Goal: Task Accomplishment & Management: Manage account settings

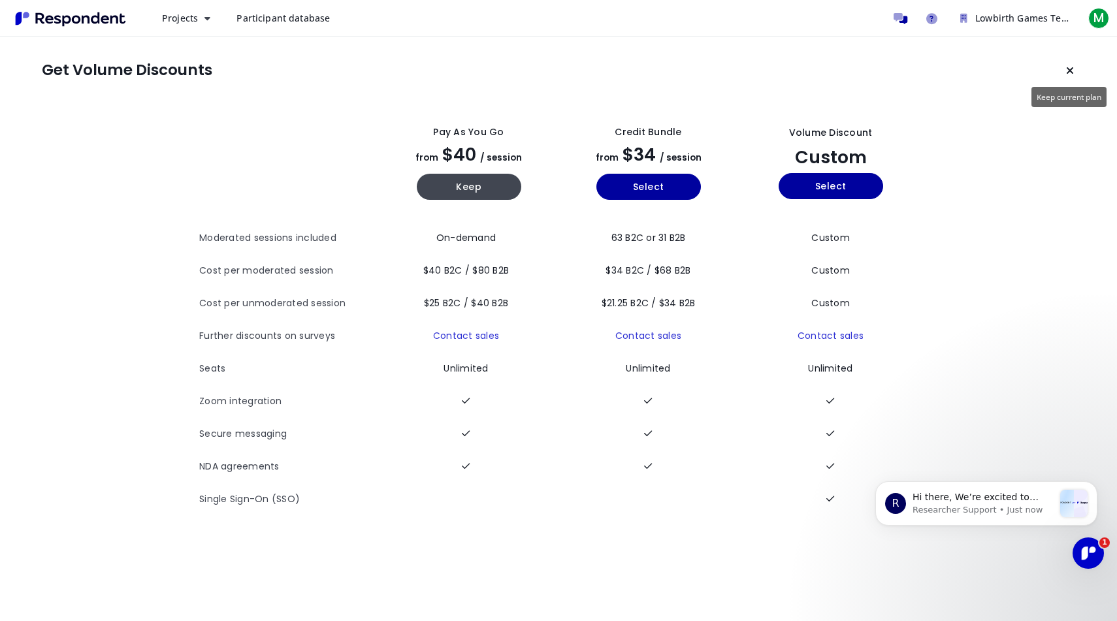
click at [1067, 69] on icon "Keep current plan" at bounding box center [1070, 70] width 8 height 10
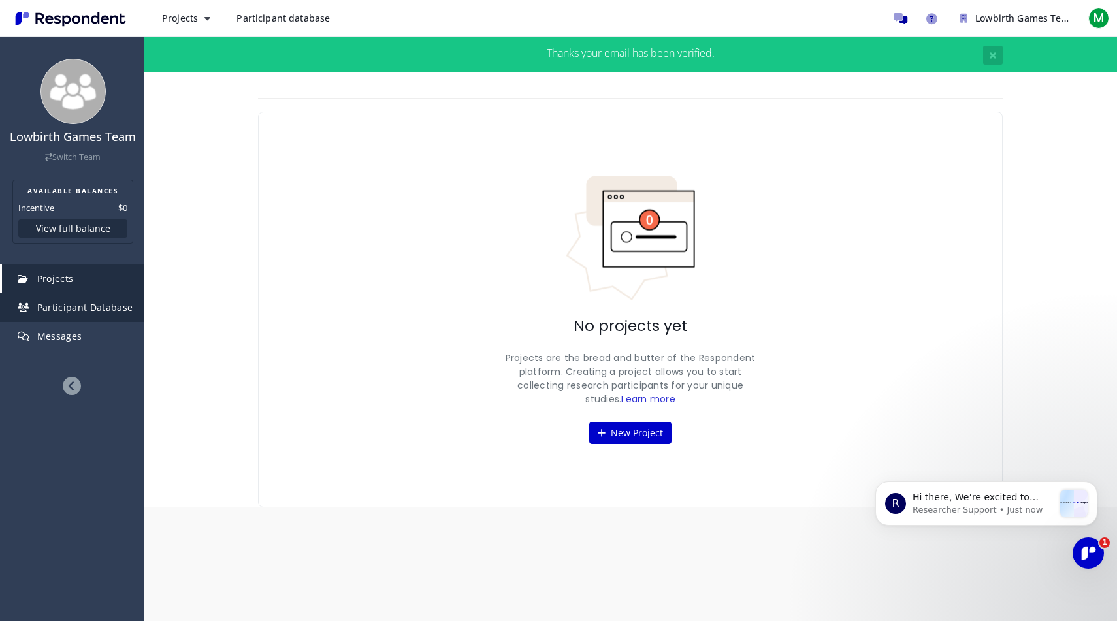
click at [83, 314] on link "Participant Database" at bounding box center [73, 307] width 142 height 29
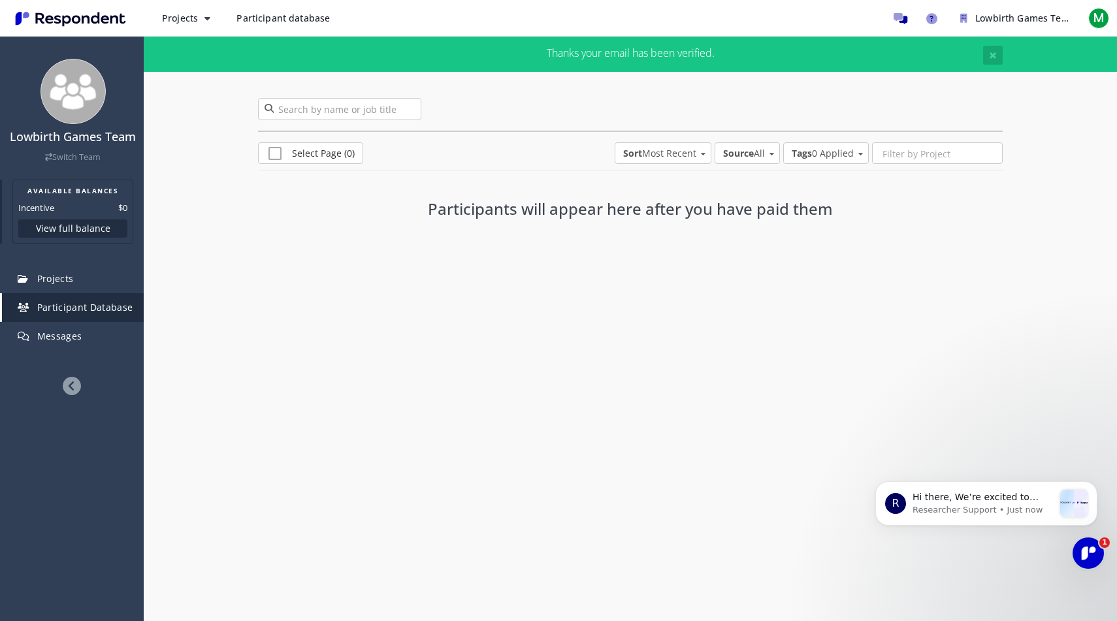
click at [76, 196] on section "AVAILABLE BALANCES Incentive $0 View full balance" at bounding box center [72, 212] width 121 height 64
click at [81, 140] on h4 "Lowbirth Games Team" at bounding box center [72, 137] width 129 height 13
click at [51, 335] on span "Messages" at bounding box center [59, 336] width 45 height 12
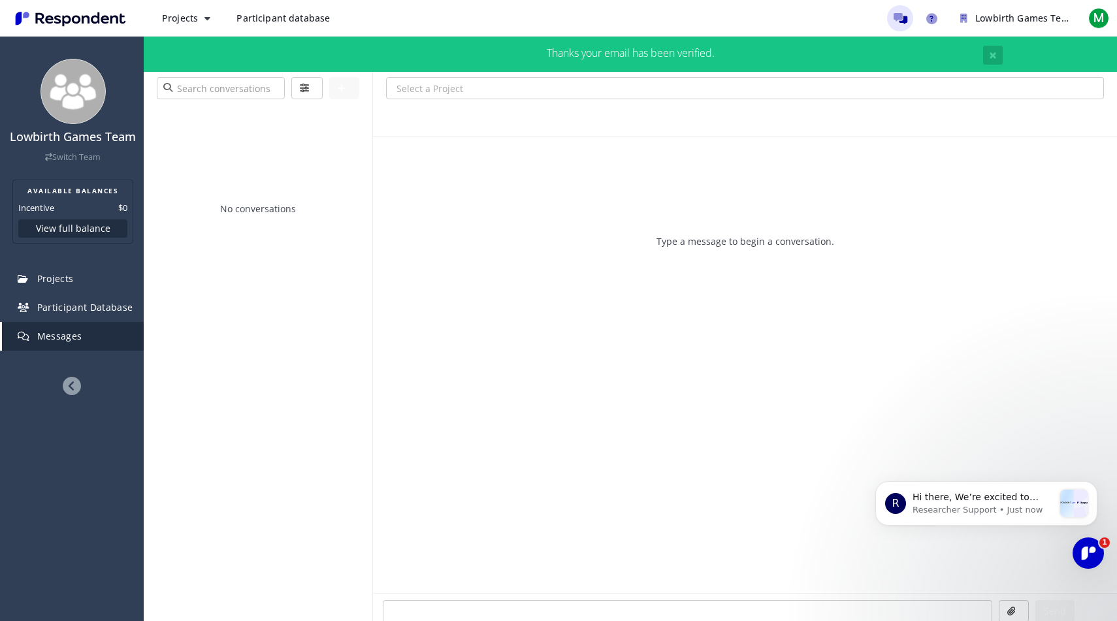
click at [74, 389] on icon at bounding box center [72, 386] width 18 height 18
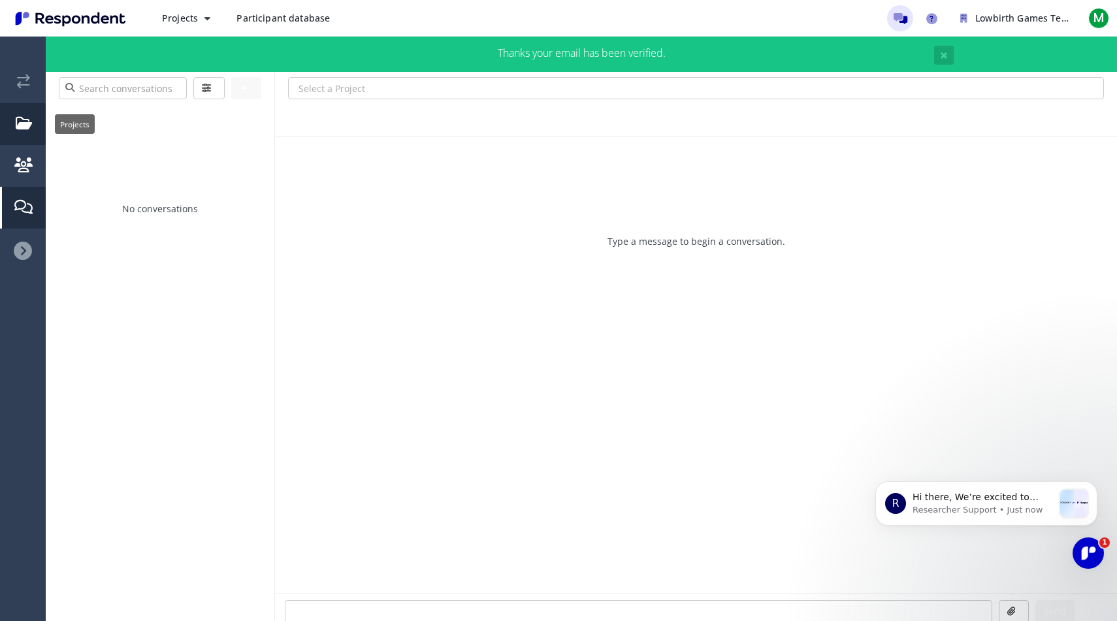
click at [16, 129] on em "Projects" at bounding box center [24, 123] width 16 height 14
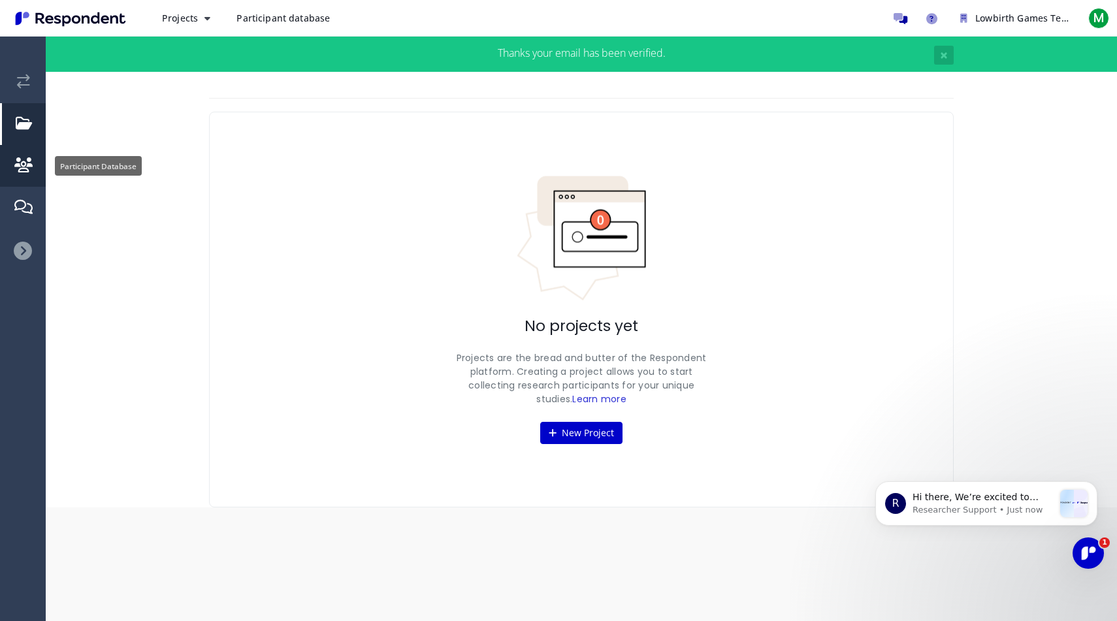
click at [33, 170] on link "Participant Database" at bounding box center [24, 166] width 44 height 42
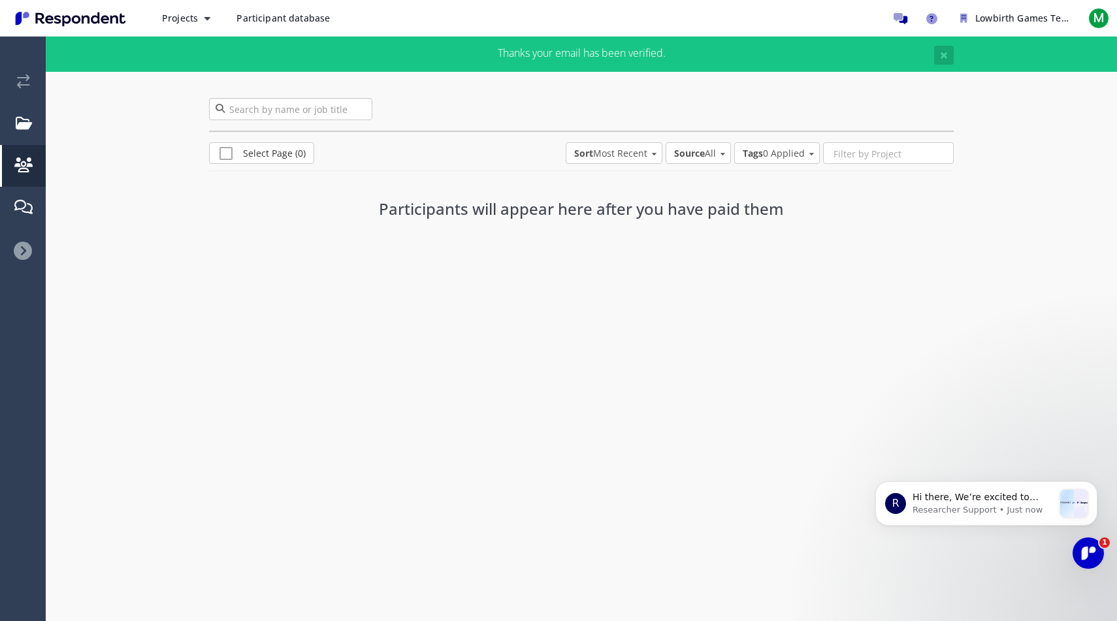
click at [264, 118] on input "search" at bounding box center [290, 109] width 163 height 22
click at [23, 240] on ul "Lowbirth Games Team Switch Team AVAILABLE BALANCES Incentive $0 View full balan…" at bounding box center [23, 162] width 46 height 221
click at [23, 249] on icon at bounding box center [23, 251] width 18 height 18
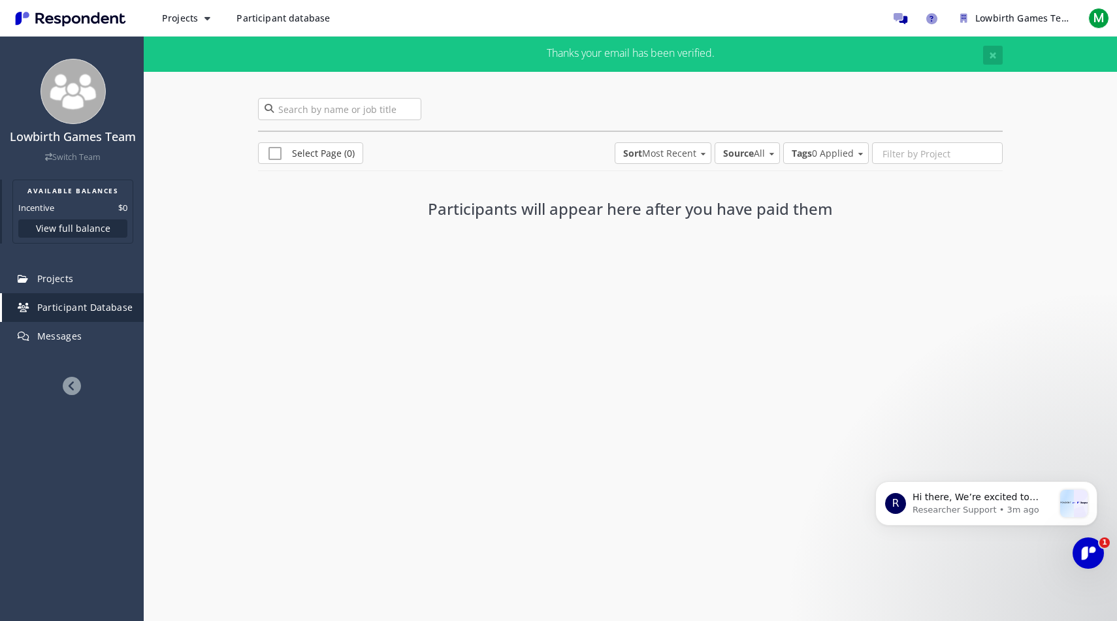
click at [62, 233] on button "View full balance" at bounding box center [72, 229] width 109 height 18
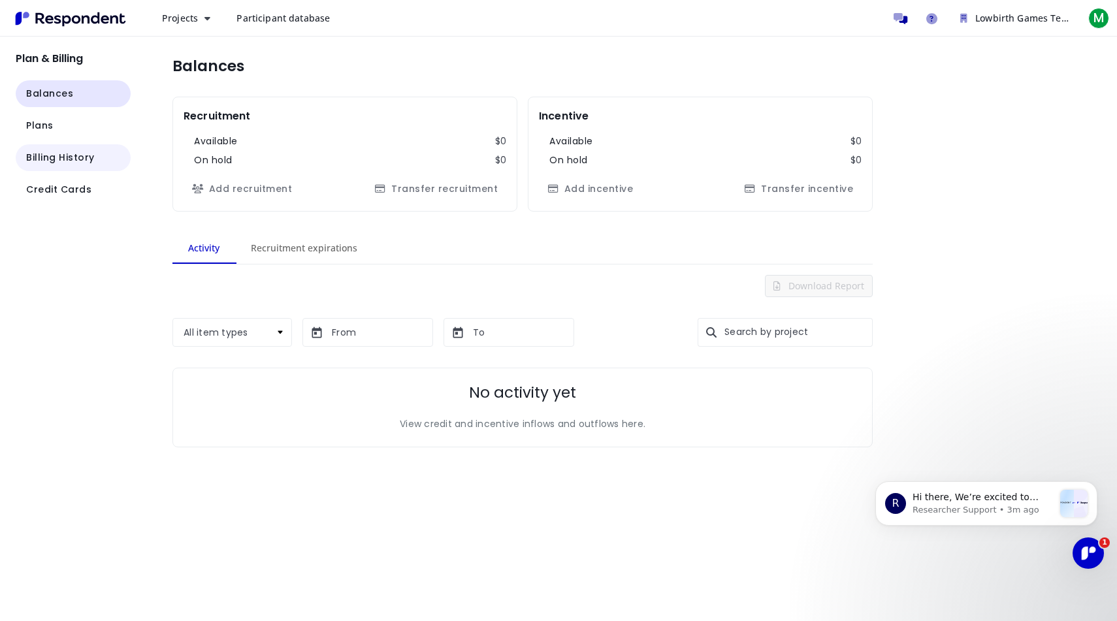
click at [61, 153] on span "Billing History" at bounding box center [60, 158] width 69 height 14
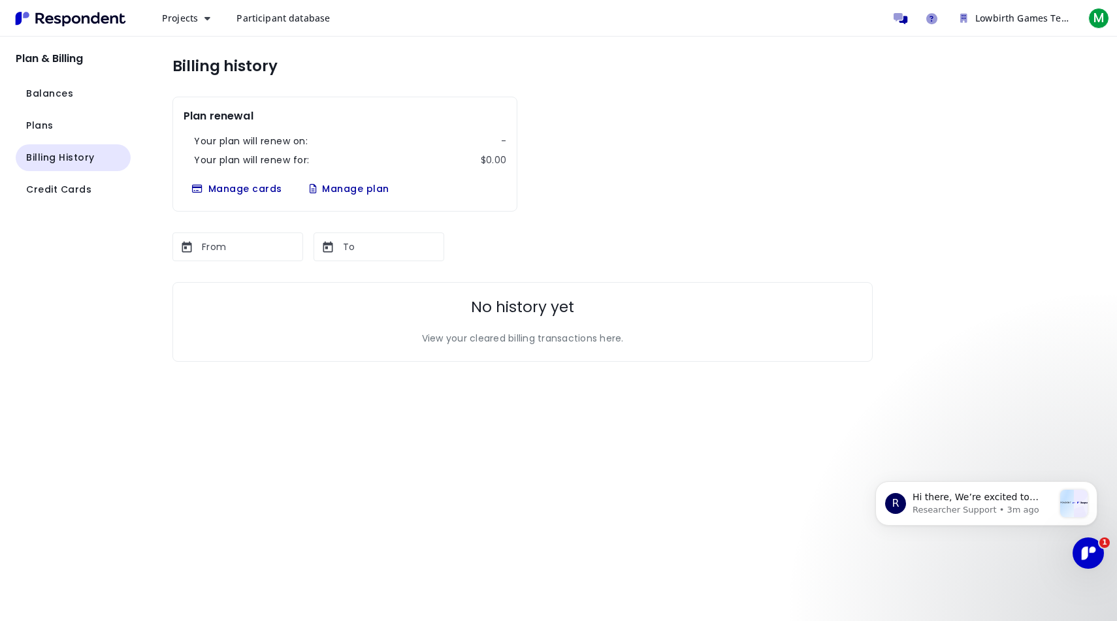
click at [44, 111] on ul "Balances Plans Billing History Credit Cards" at bounding box center [73, 141] width 115 height 123
click at [44, 129] on span "Plans" at bounding box center [39, 126] width 27 height 14
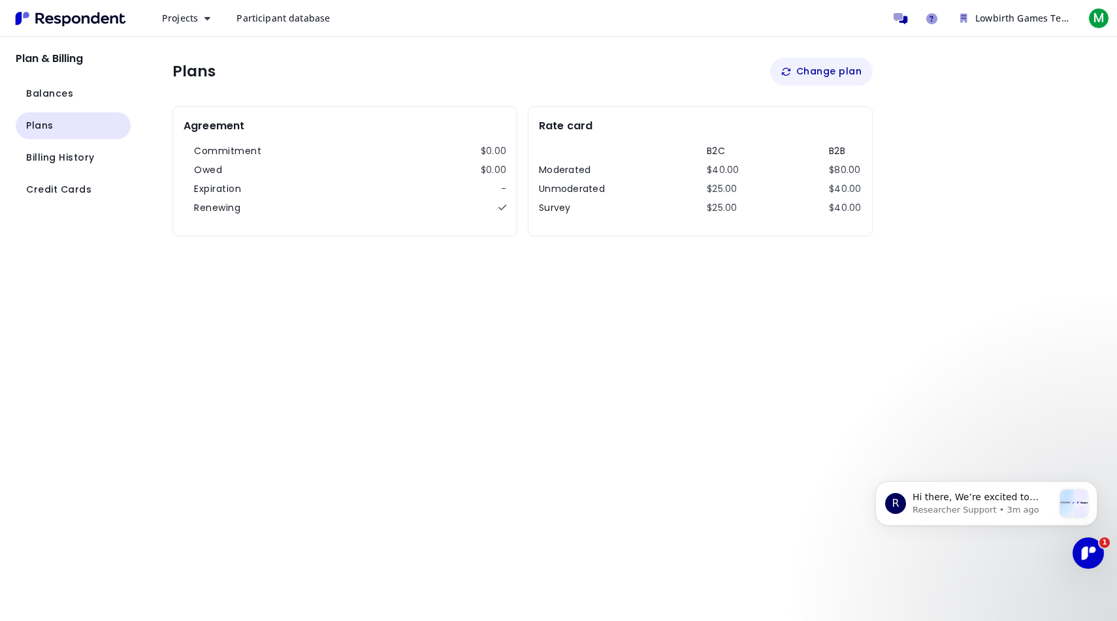
click at [823, 66] on button "Change plan" at bounding box center [821, 71] width 103 height 28
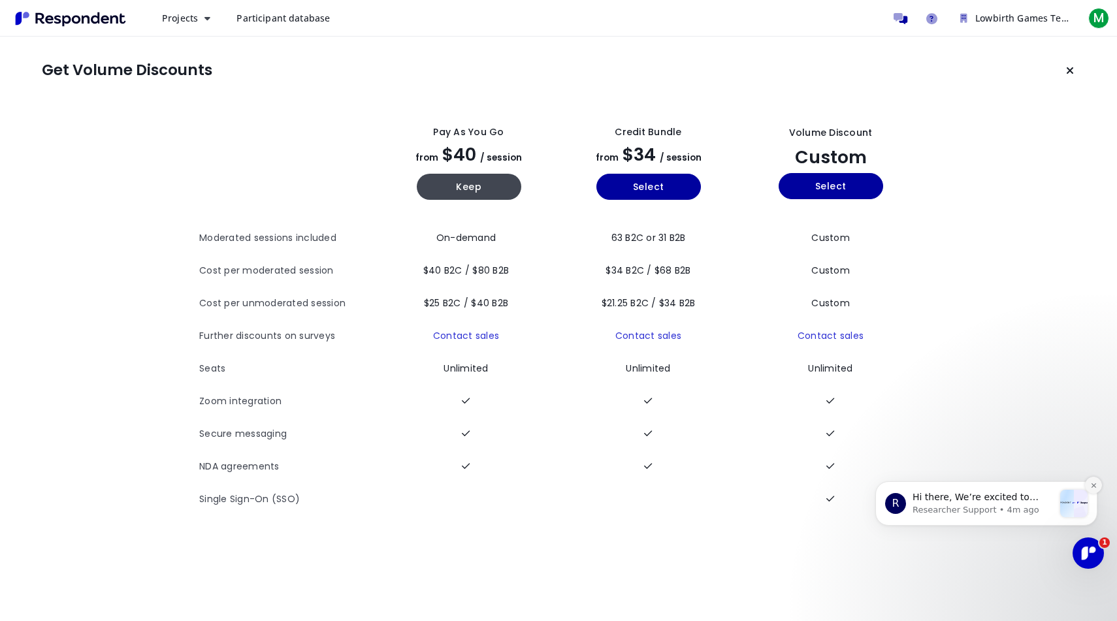
click at [1093, 485] on icon "Dismiss notification" at bounding box center [1093, 485] width 5 height 5
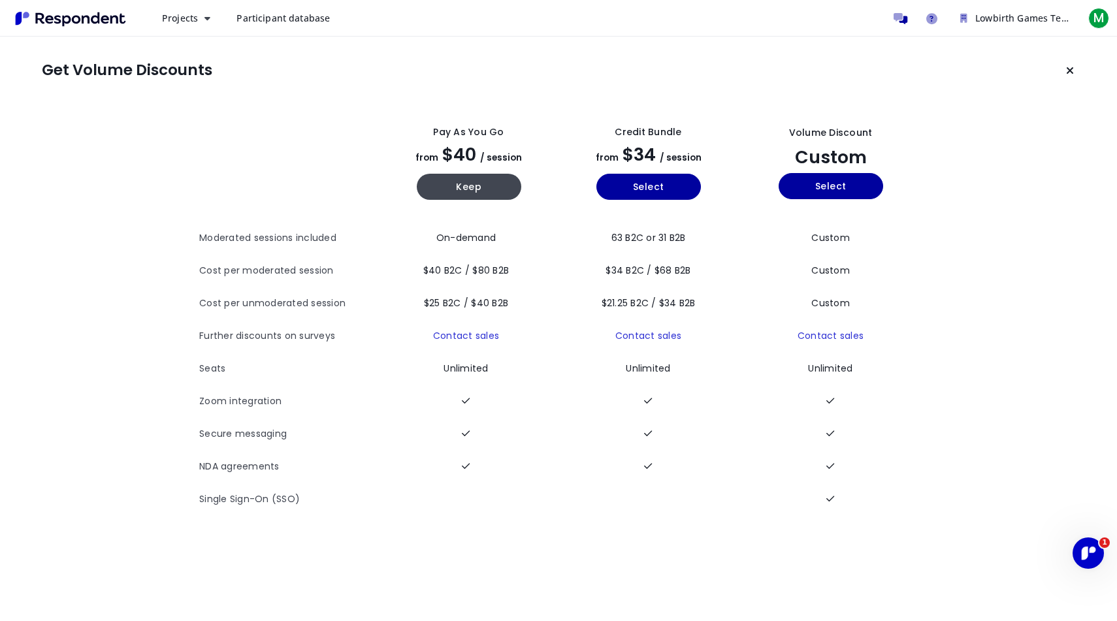
click at [259, 84] on div "Get Volume Discounts View all plan details Pay as you go from $40 / session Kee…" at bounding box center [558, 287] width 1117 height 500
